Goal: Task Accomplishment & Management: Complete application form

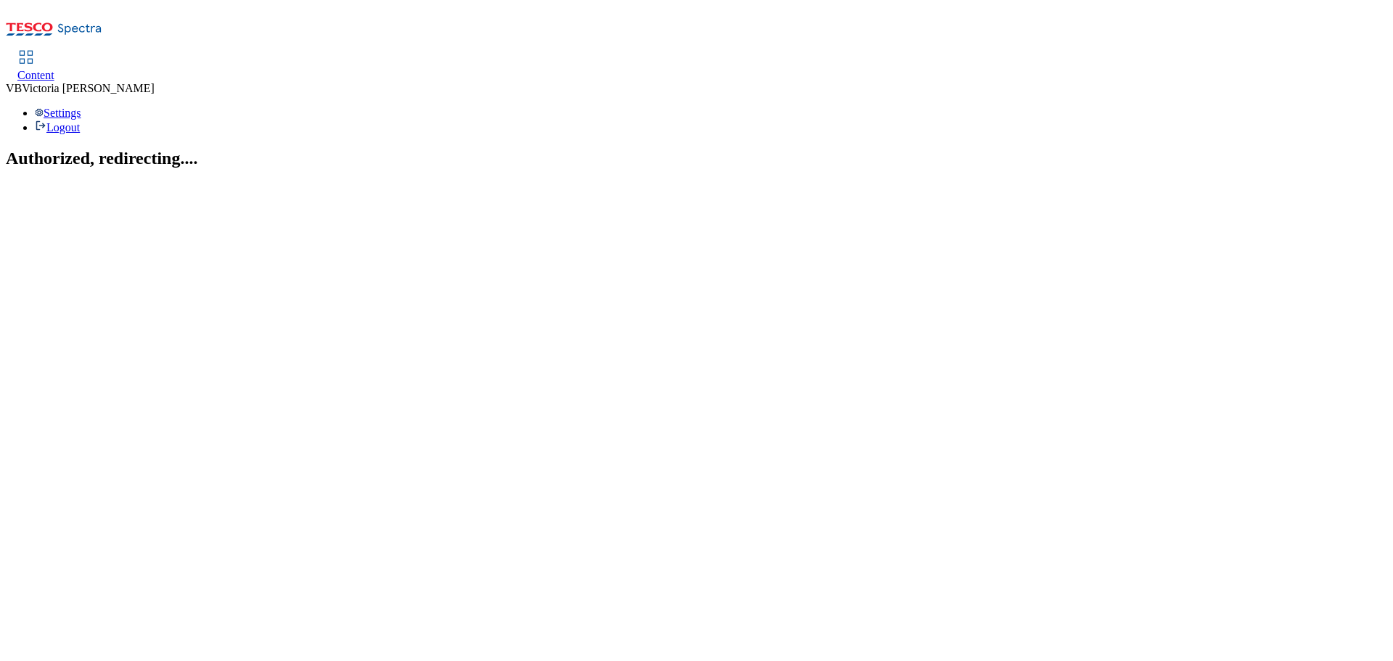
click at [54, 69] on span "Content" at bounding box center [35, 75] width 37 height 12
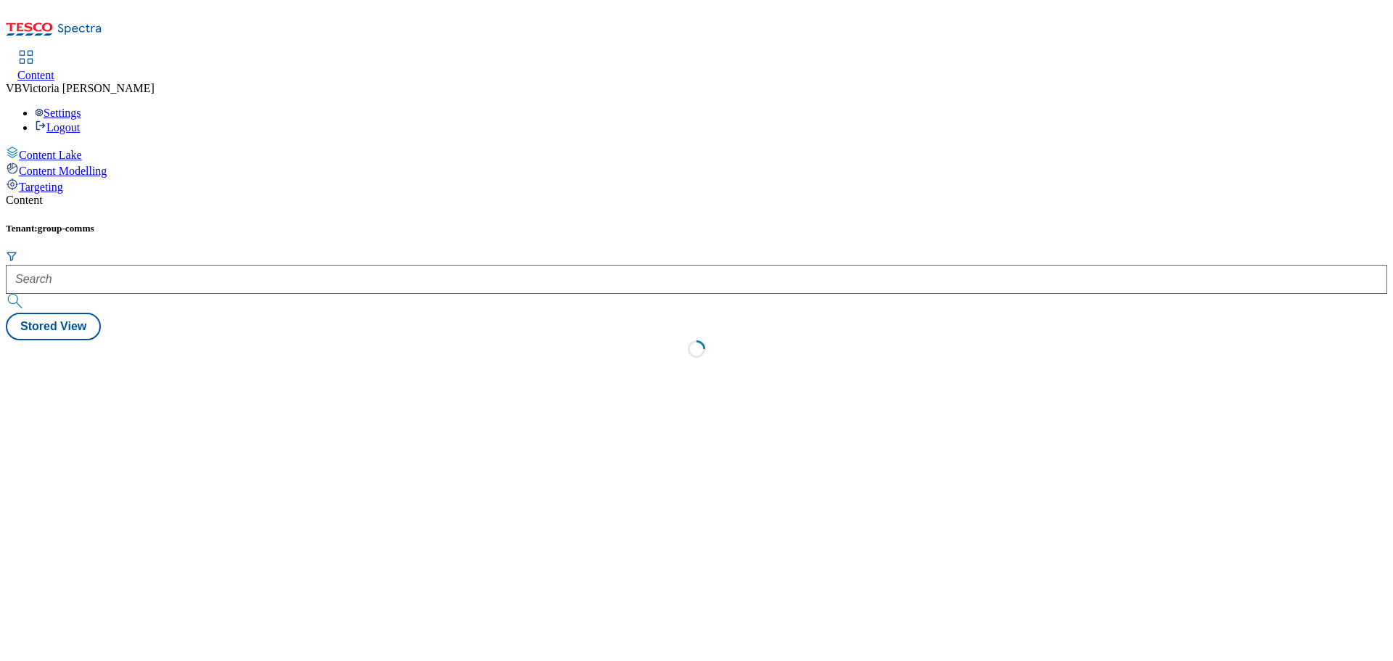
click at [102, 24] on icon at bounding box center [80, 29] width 44 height 11
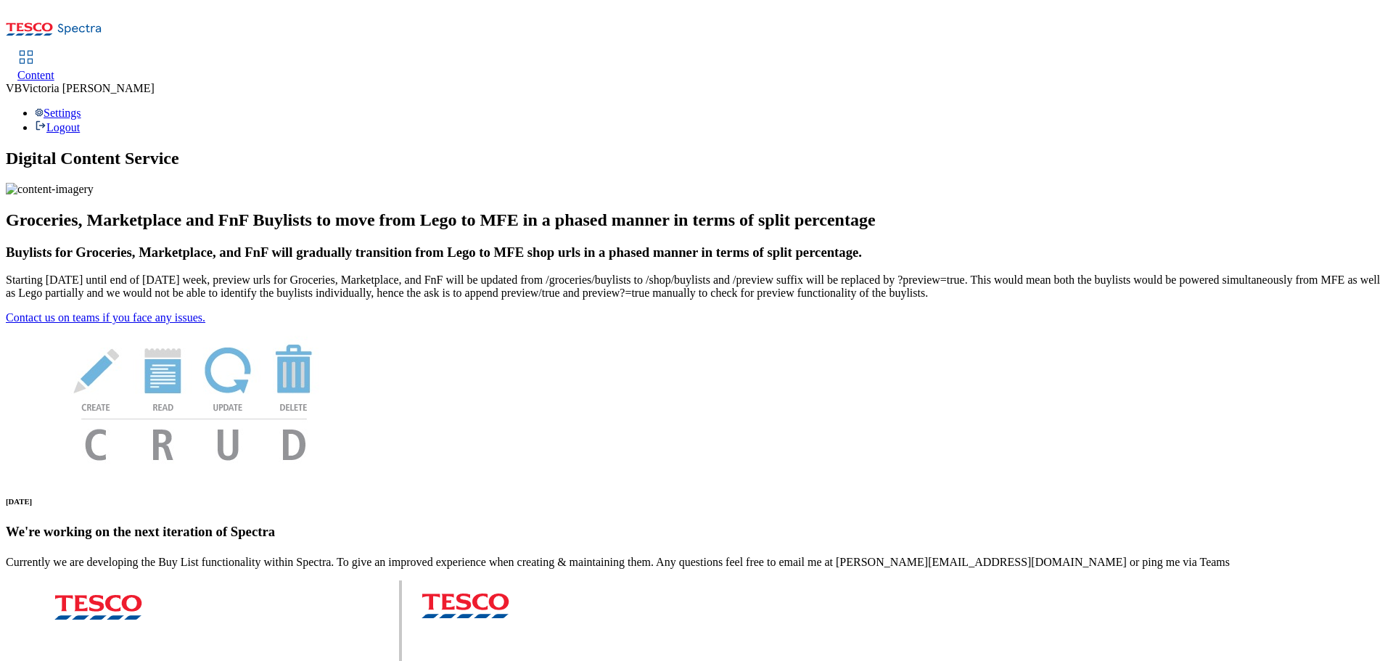
click at [35, 49] on icon at bounding box center [25, 57] width 17 height 17
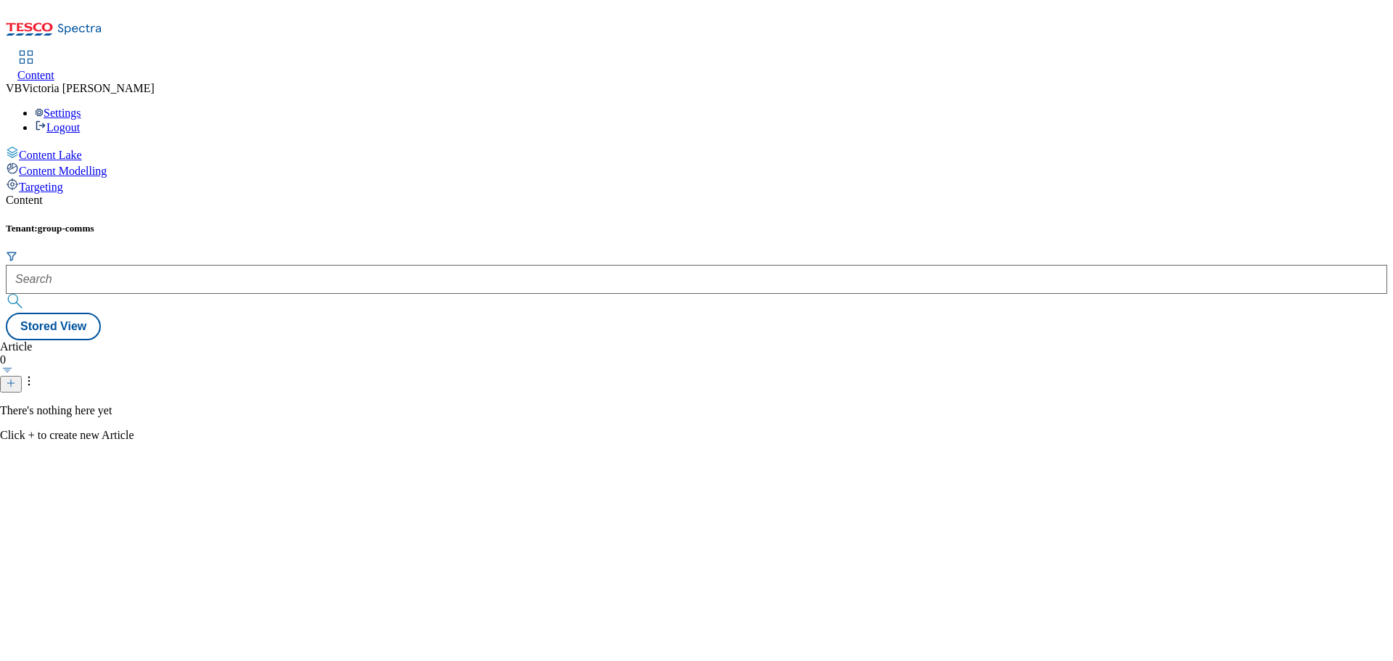
click at [1330, 107] on div "Settings Logout" at bounding box center [696, 121] width 1381 height 28
click at [54, 69] on span "Content" at bounding box center [35, 75] width 37 height 12
click at [63, 181] on span "Targeting" at bounding box center [41, 187] width 44 height 12
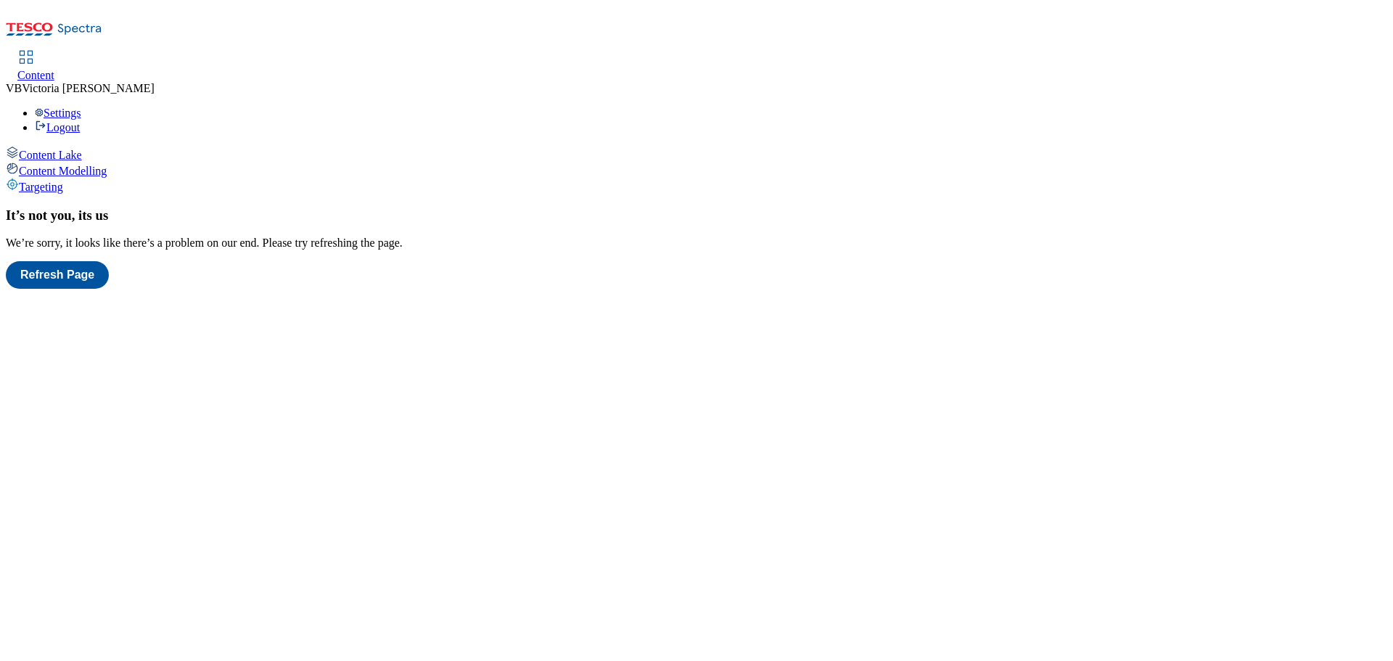
click at [66, 165] on span "Content Modelling" at bounding box center [63, 171] width 88 height 12
click at [59, 149] on span "Content Lake" at bounding box center [50, 155] width 63 height 12
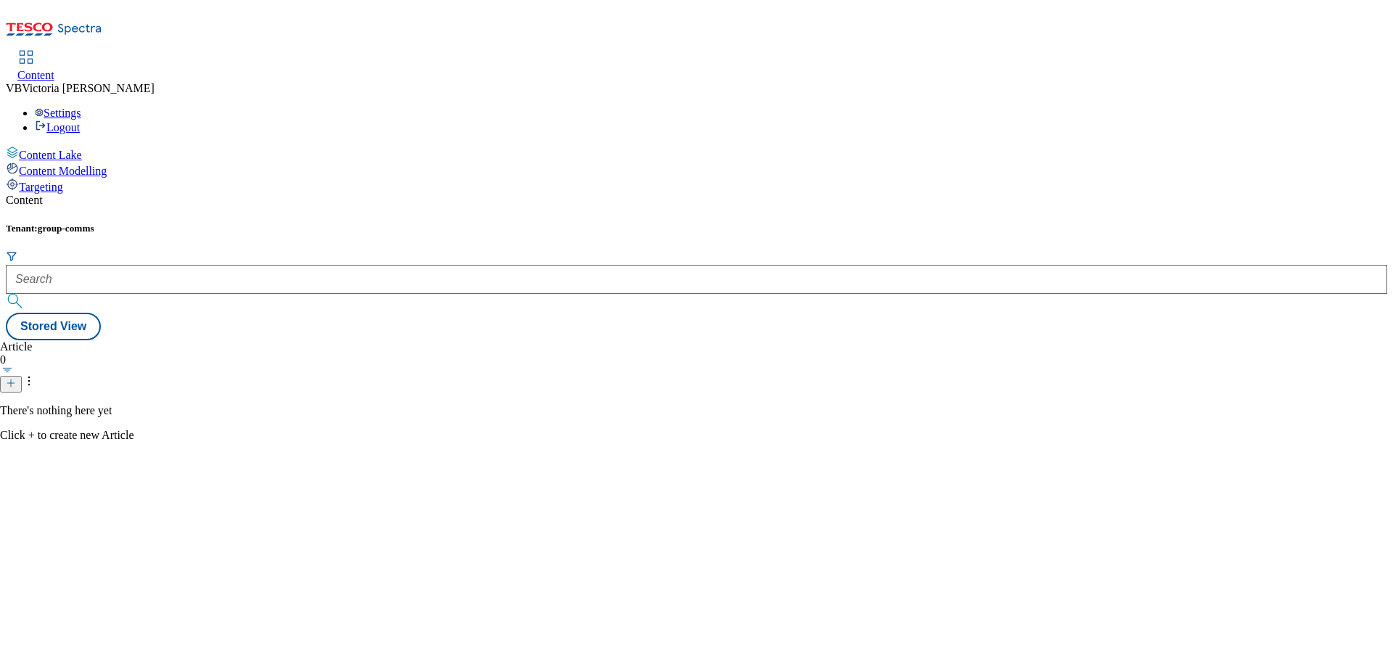
click at [35, 49] on icon at bounding box center [25, 57] width 17 height 17
